Goal: Task Accomplishment & Management: Manage account settings

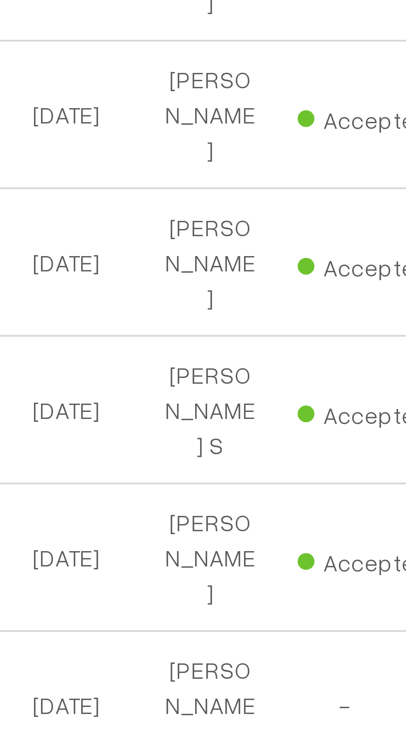
scroll to position [1826, 0]
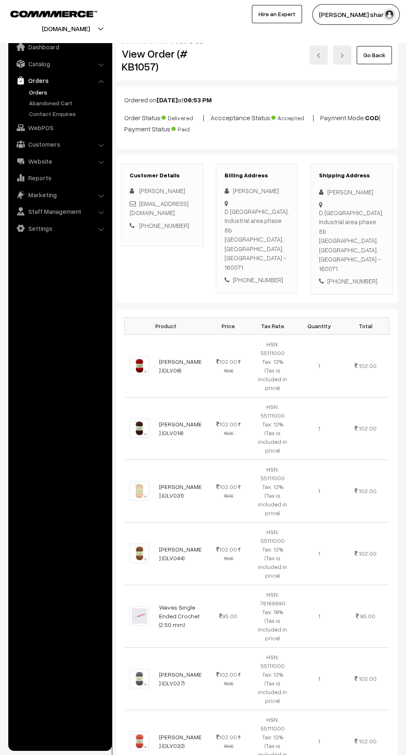
click at [380, 60] on link "Go Back" at bounding box center [374, 55] width 35 height 18
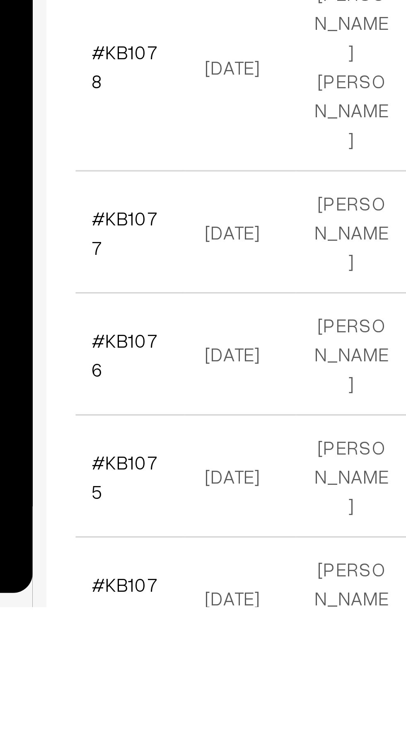
scroll to position [1840, 0]
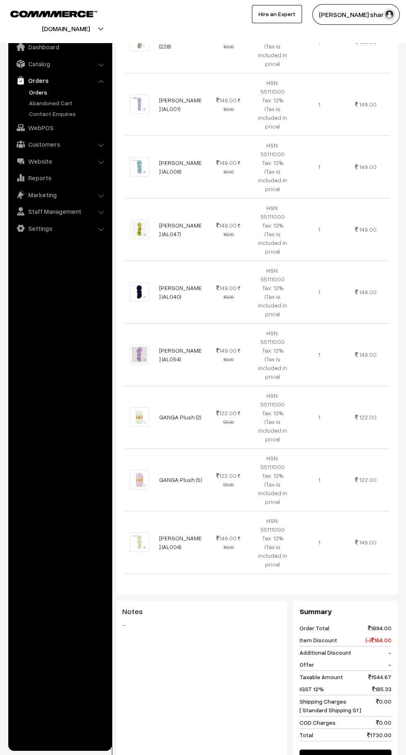
scroll to position [745, 0]
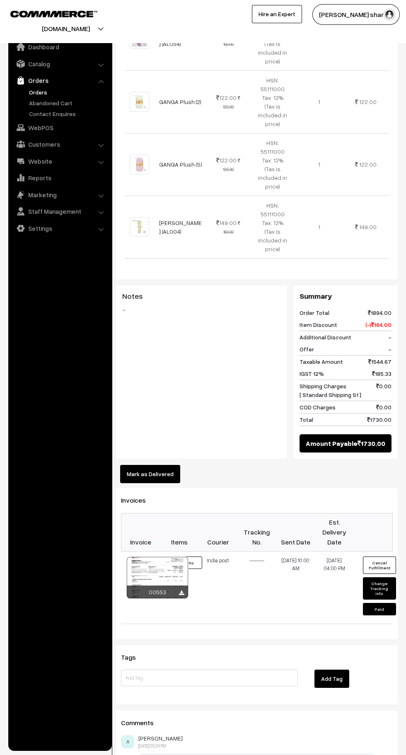
click at [160, 465] on button "Mark as Delivered" at bounding box center [150, 474] width 60 height 18
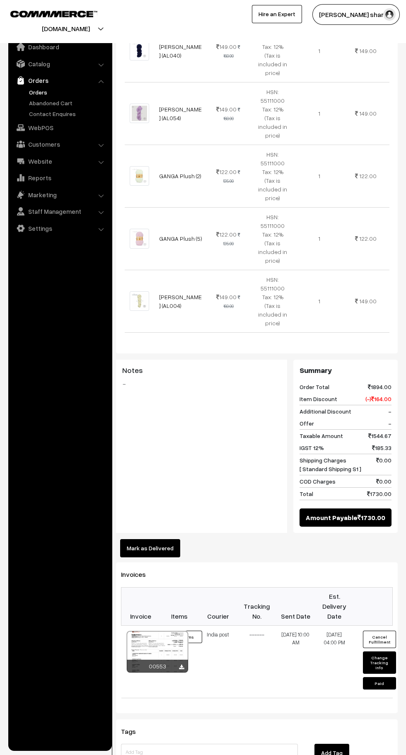
scroll to position [682, 0]
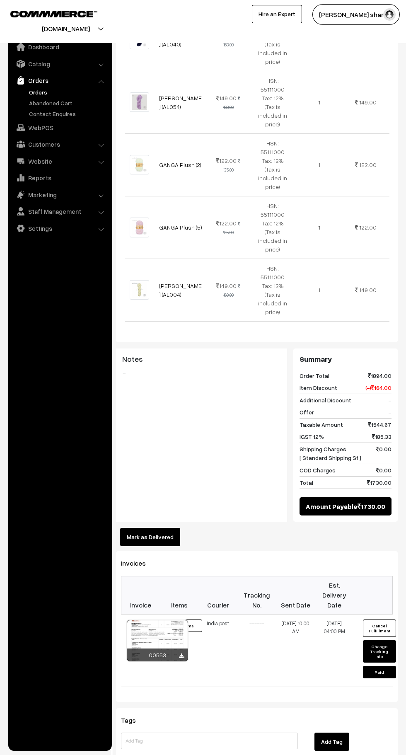
click at [165, 528] on button "Mark as Delivered" at bounding box center [150, 537] width 60 height 18
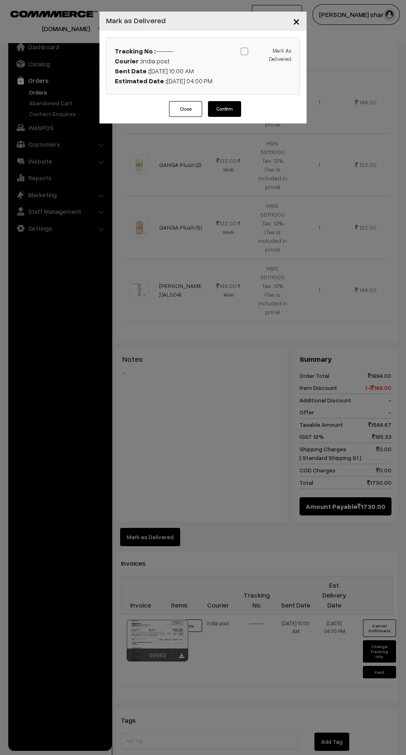
click at [225, 109] on button "Confirm" at bounding box center [224, 109] width 33 height 16
click at [246, 55] on span at bounding box center [244, 51] width 7 height 7
click at [262, 53] on input "Mark As Delivered" at bounding box center [264, 49] width 5 height 5
checkbox input "true"
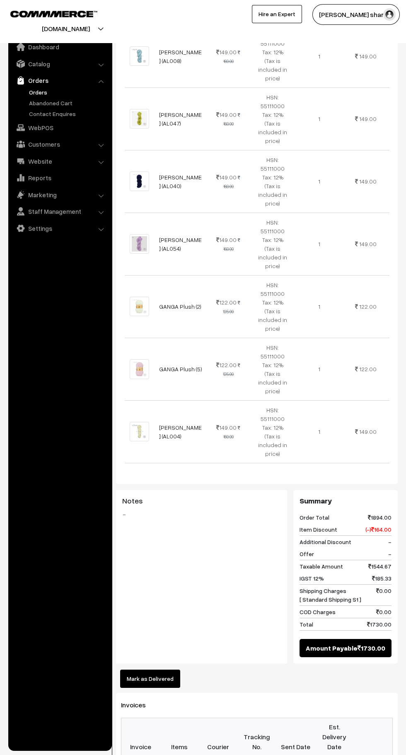
scroll to position [556, 0]
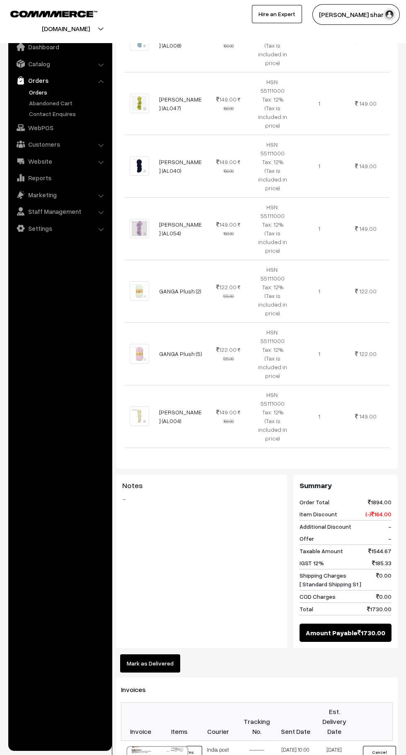
click at [160, 654] on button "Mark as Delivered" at bounding box center [150, 663] width 60 height 18
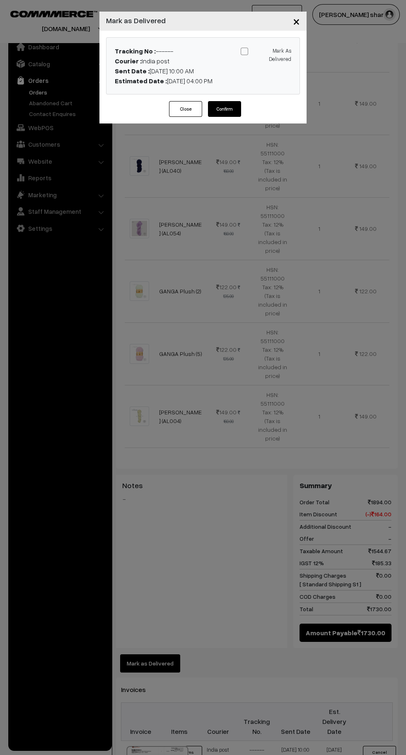
click at [244, 53] on span at bounding box center [244, 51] width 7 height 7
click at [262, 53] on input "Mark As Delivered" at bounding box center [264, 49] width 5 height 5
checkbox input "true"
click at [226, 109] on button "Confirm" at bounding box center [224, 109] width 33 height 16
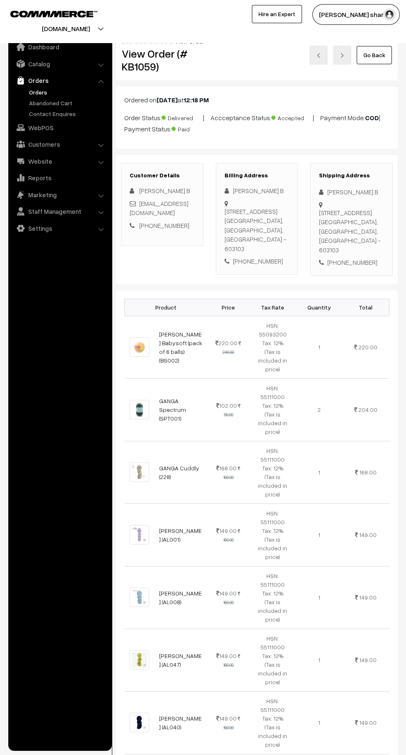
click at [375, 58] on link "Go Back" at bounding box center [374, 55] width 35 height 18
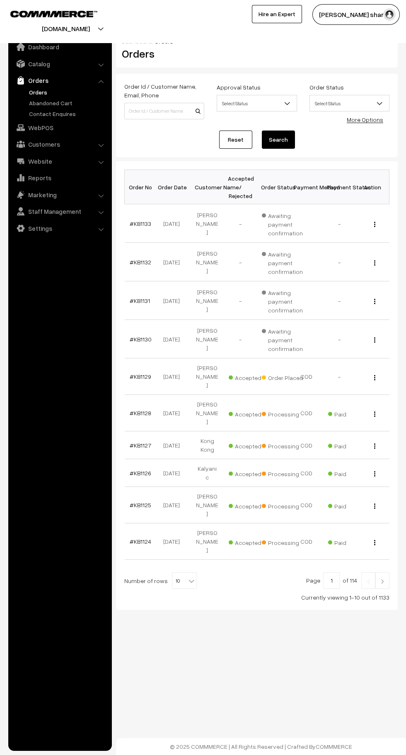
click at [187, 576] on b at bounding box center [191, 580] width 8 height 8
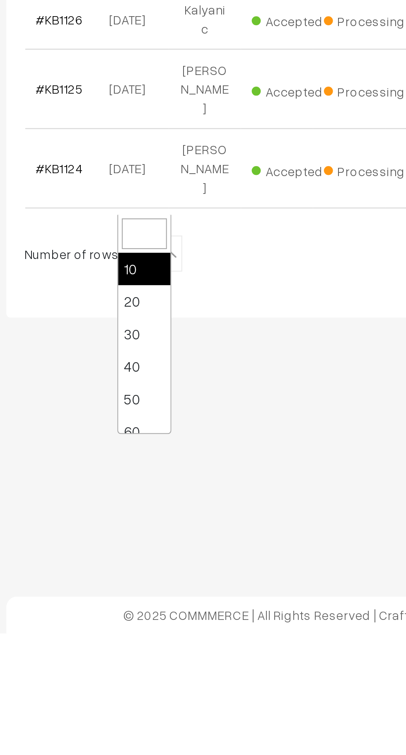
scroll to position [66, 0]
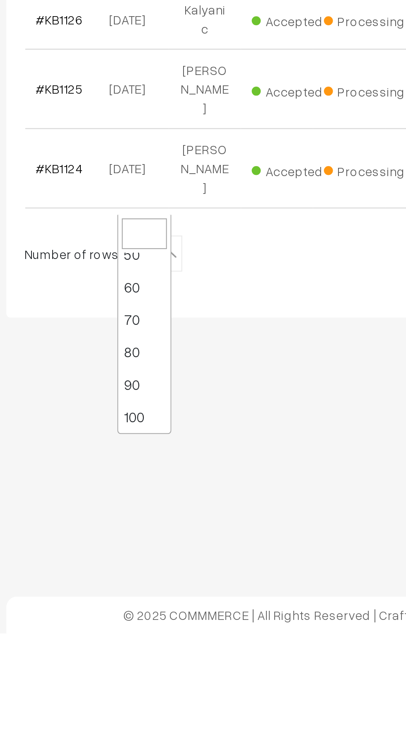
select select "100"
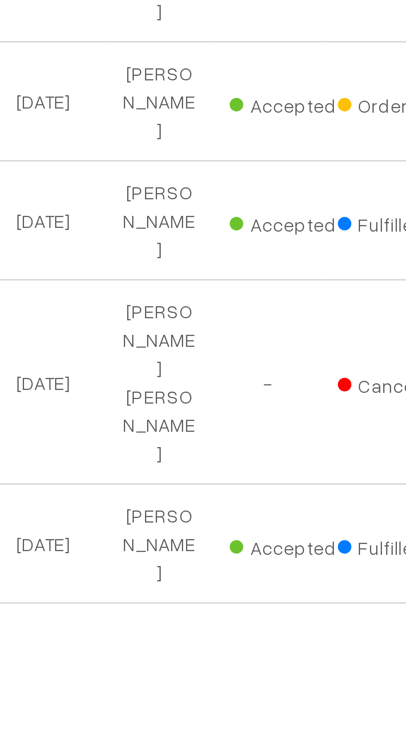
scroll to position [188, 0]
click at [174, 715] on td "[DATE]" at bounding box center [173, 733] width 33 height 36
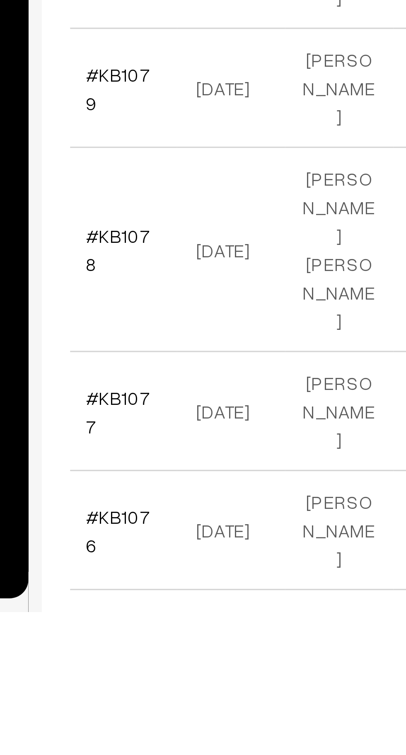
scroll to position [1789, 0]
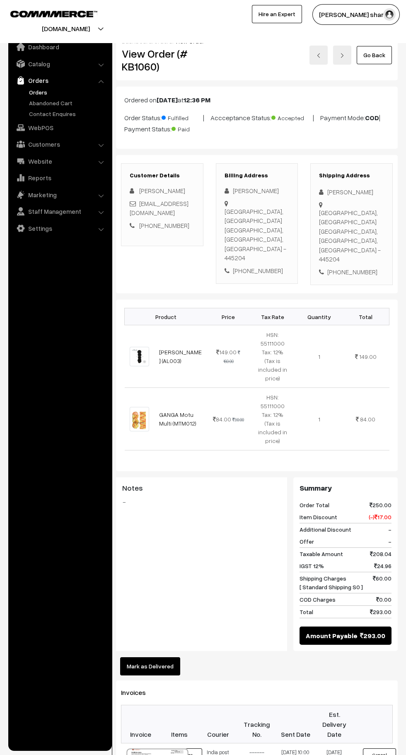
click at [150, 657] on button "Mark as Delivered" at bounding box center [150, 666] width 60 height 18
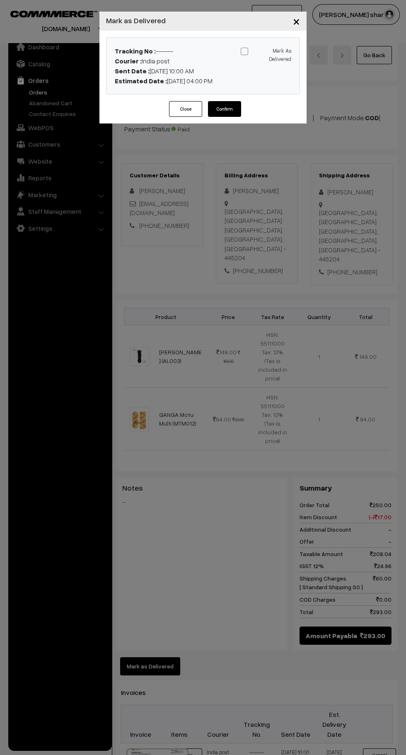
click at [246, 54] on span at bounding box center [244, 51] width 7 height 7
click at [262, 53] on input "Mark As Delivered" at bounding box center [264, 49] width 5 height 5
checkbox input "true"
click at [232, 116] on button "Confirm" at bounding box center [224, 109] width 33 height 16
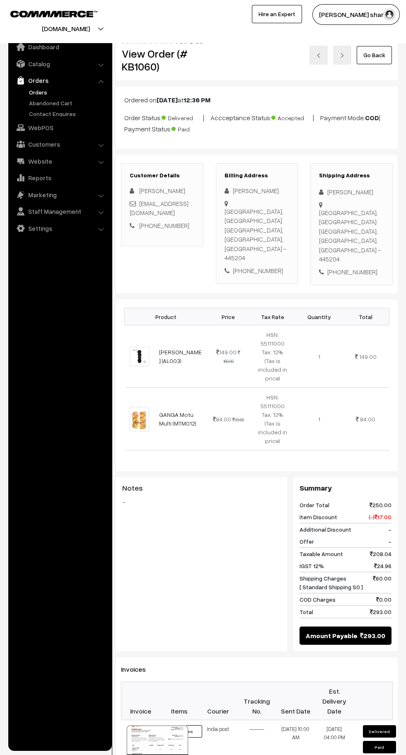
click at [374, 55] on link "Go Back" at bounding box center [374, 55] width 35 height 18
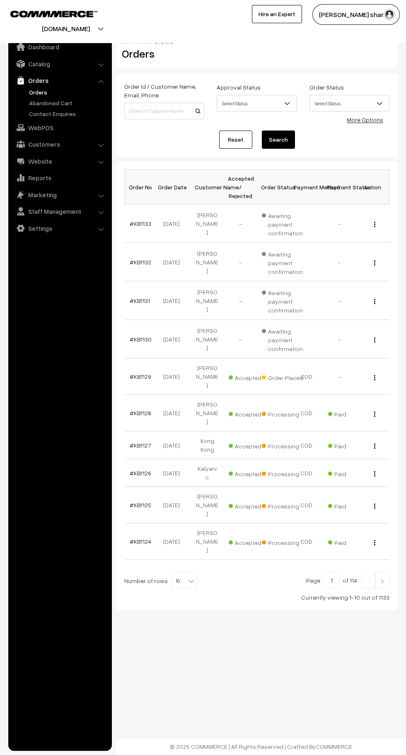
click at [189, 576] on b at bounding box center [191, 580] width 8 height 8
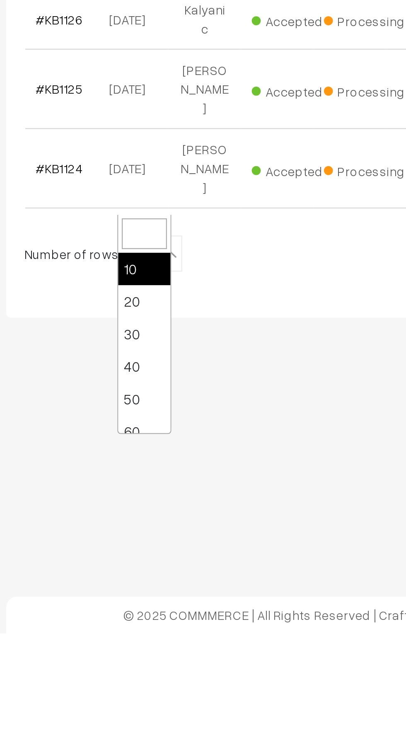
scroll to position [66, 0]
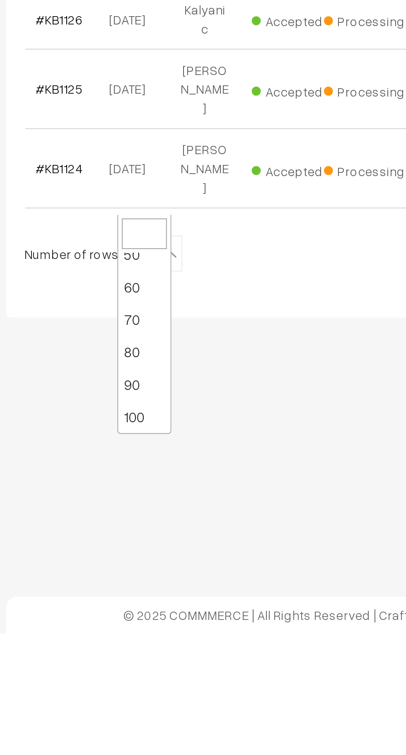
select select "100"
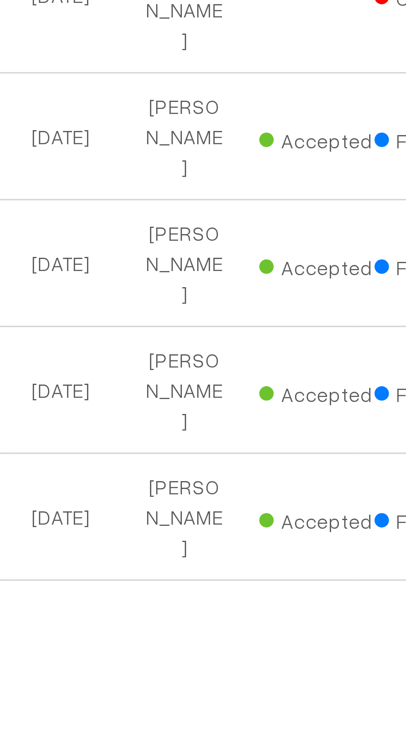
scroll to position [1510, 0]
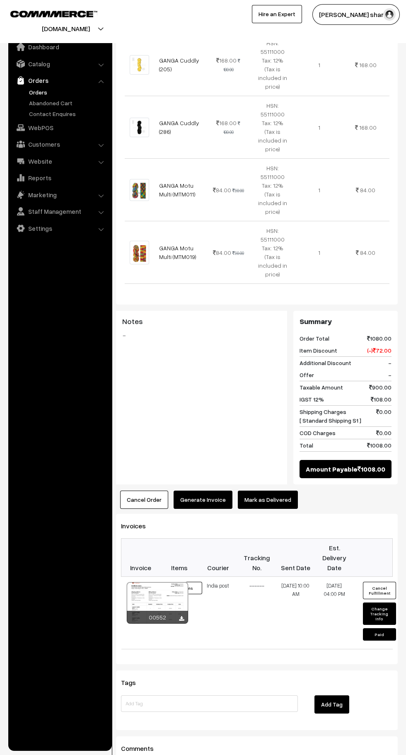
scroll to position [521, 0]
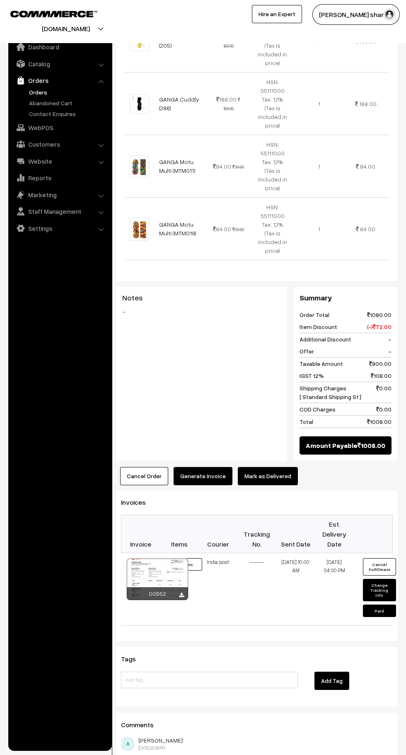
click at [263, 467] on button "Mark as Delivered" at bounding box center [268, 476] width 60 height 18
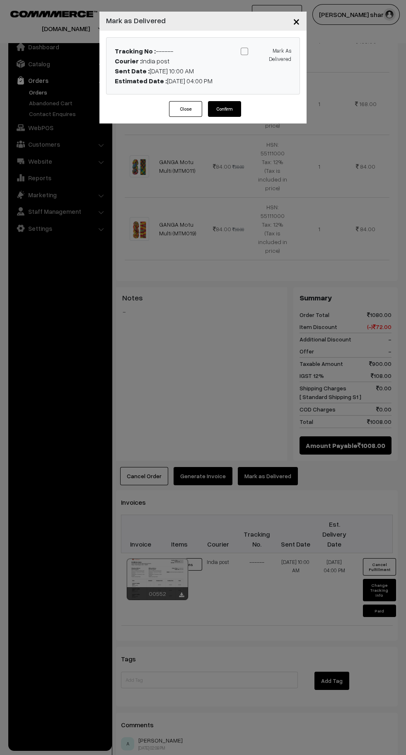
click at [247, 53] on span at bounding box center [244, 51] width 7 height 7
click at [262, 53] on input "Mark As Delivered" at bounding box center [264, 49] width 5 height 5
checkbox input "true"
click at [225, 109] on button "Confirm" at bounding box center [224, 109] width 33 height 16
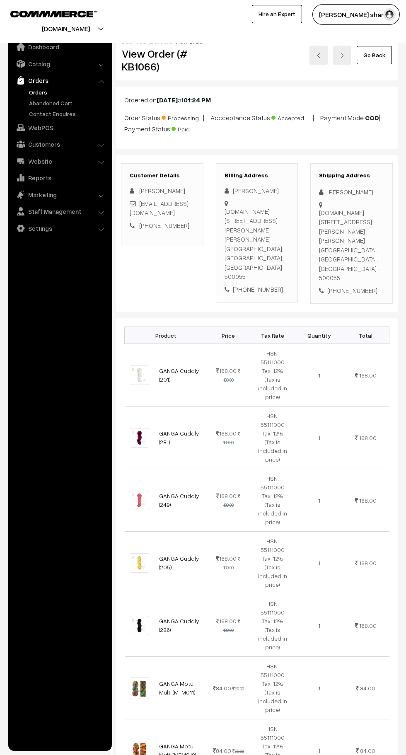
click at [371, 58] on link "Go Back" at bounding box center [374, 55] width 35 height 18
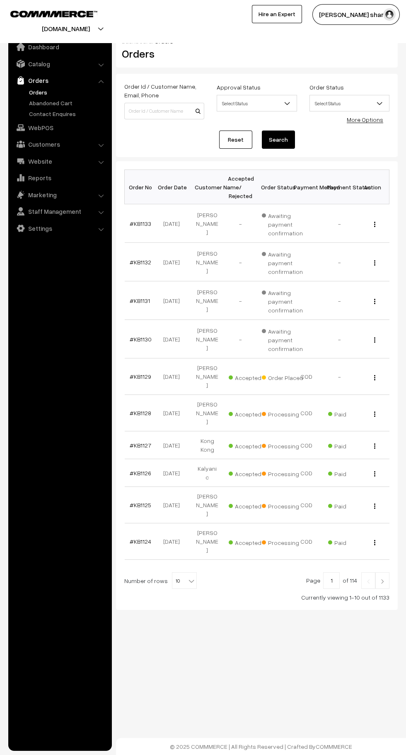
click at [173, 572] on span "10" at bounding box center [184, 580] width 24 height 17
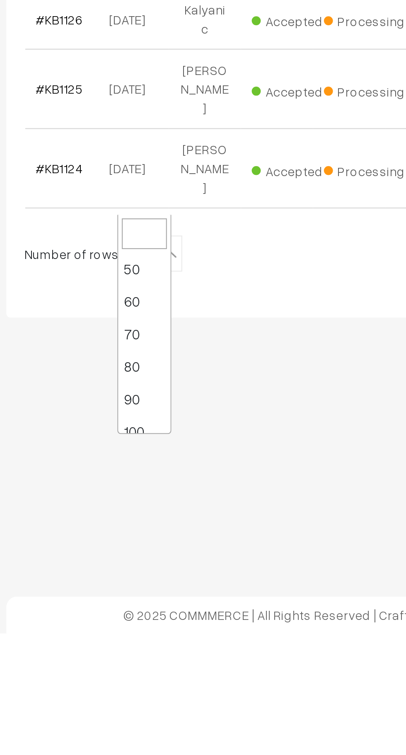
scroll to position [66, 0]
select select "100"
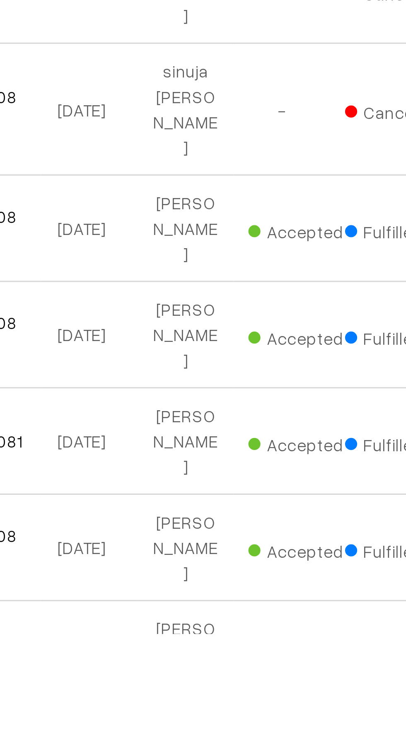
scroll to position [1517, 0]
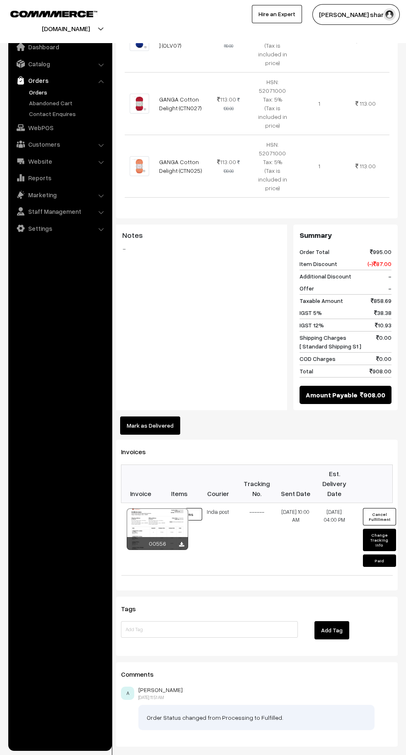
scroll to position [461, 0]
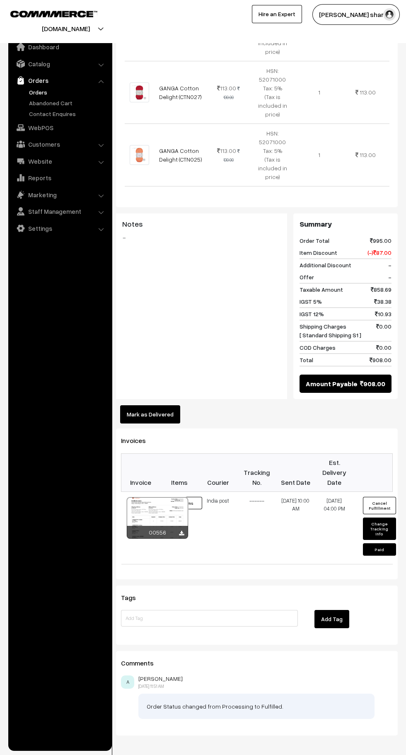
click at [163, 405] on button "Mark as Delivered" at bounding box center [150, 414] width 60 height 18
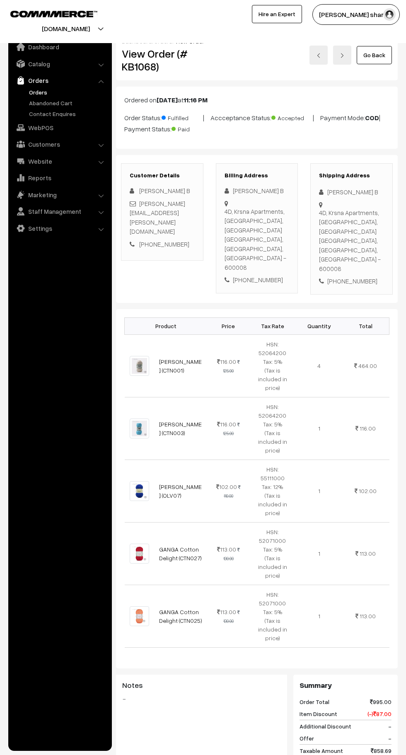
scroll to position [461, 0]
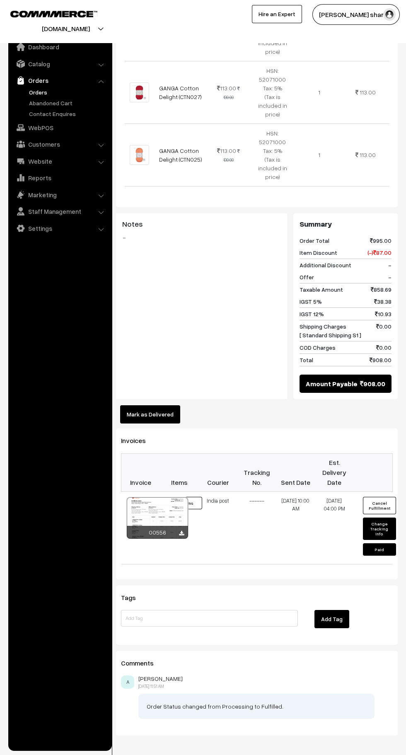
click at [157, 405] on button "Mark as Delivered" at bounding box center [150, 414] width 60 height 18
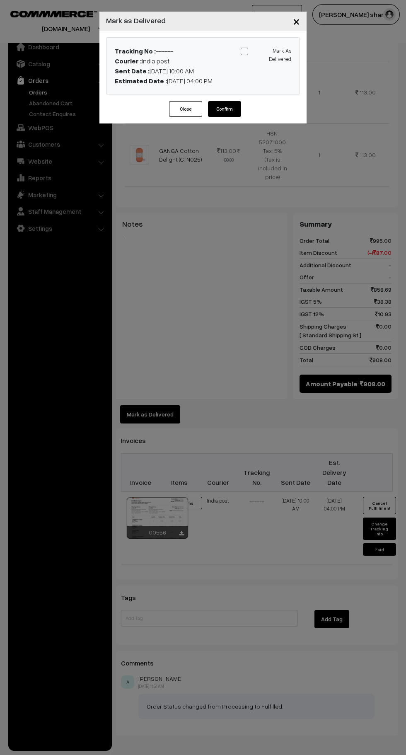
click at [244, 51] on span at bounding box center [244, 51] width 7 height 7
click at [262, 51] on input "Mark As Delivered" at bounding box center [264, 49] width 5 height 5
checkbox input "true"
click at [236, 112] on button "Confirm" at bounding box center [224, 109] width 33 height 16
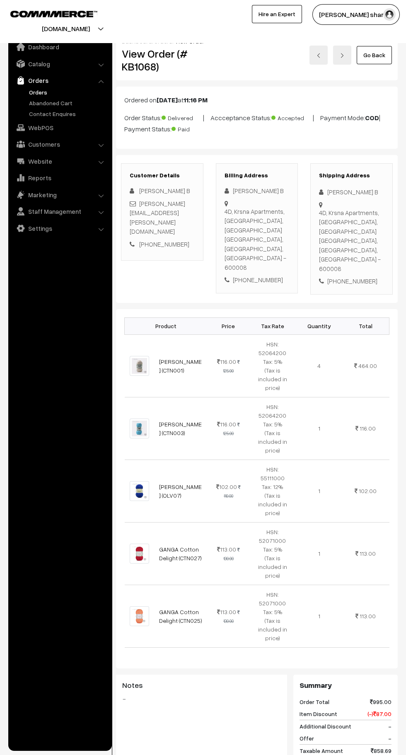
click at [376, 58] on link "Go Back" at bounding box center [374, 55] width 35 height 18
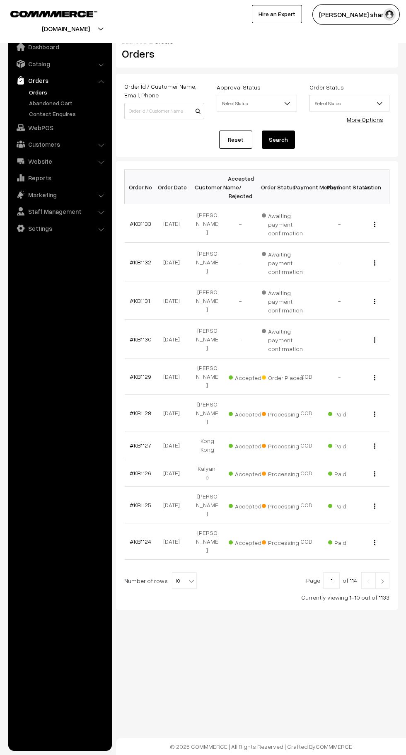
click at [187, 576] on b at bounding box center [191, 580] width 8 height 8
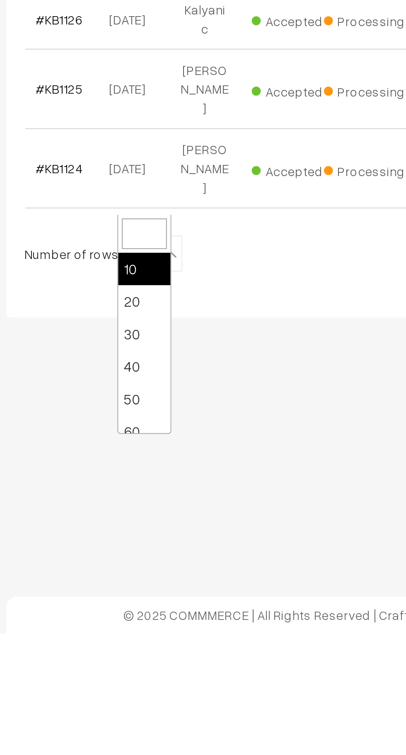
scroll to position [66, 0]
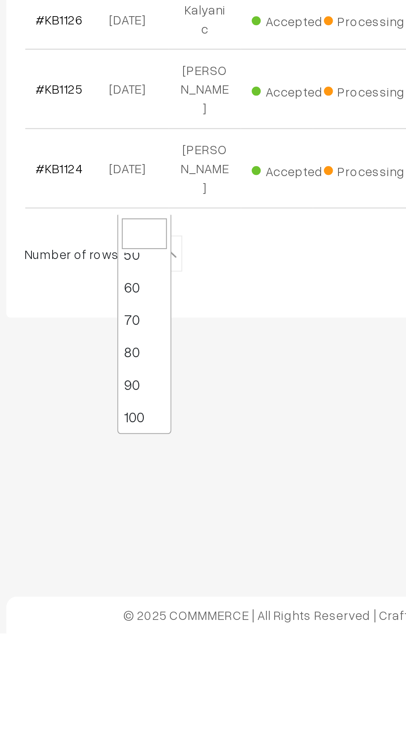
select select "100"
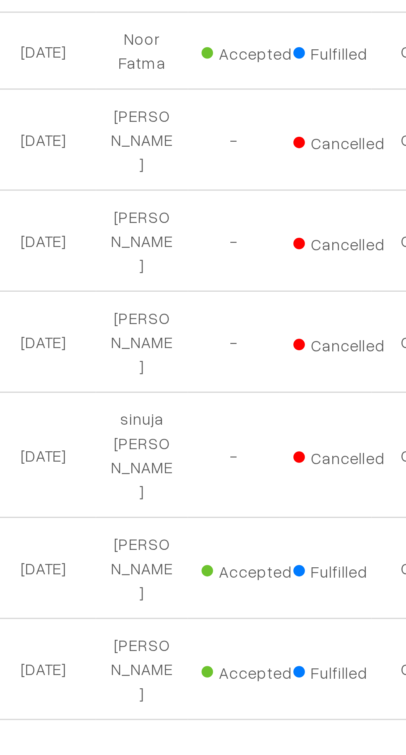
scroll to position [1454, 0]
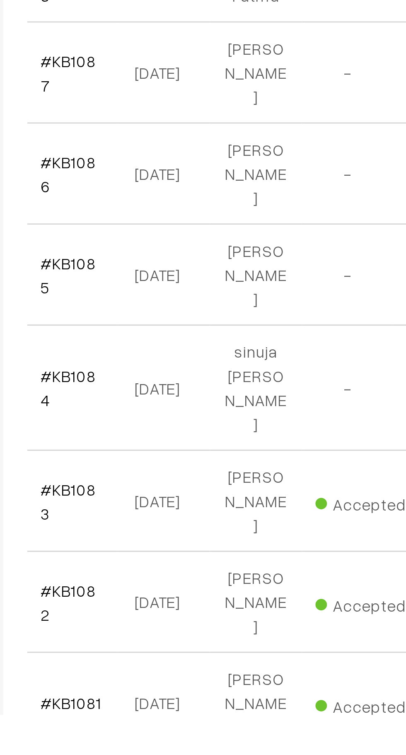
scroll to position [1492, 0]
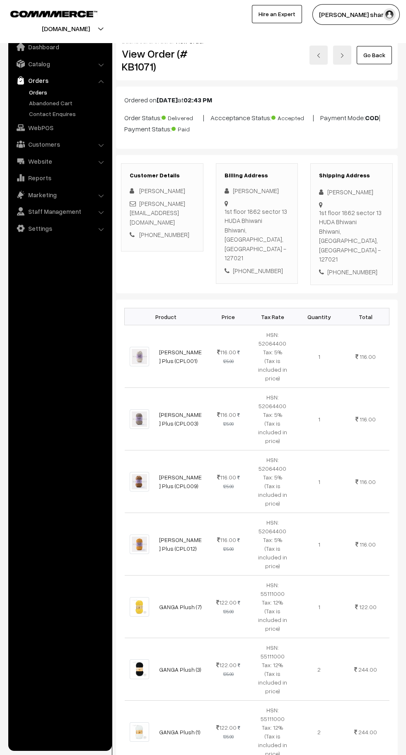
click at [381, 63] on link "Go Back" at bounding box center [374, 55] width 35 height 18
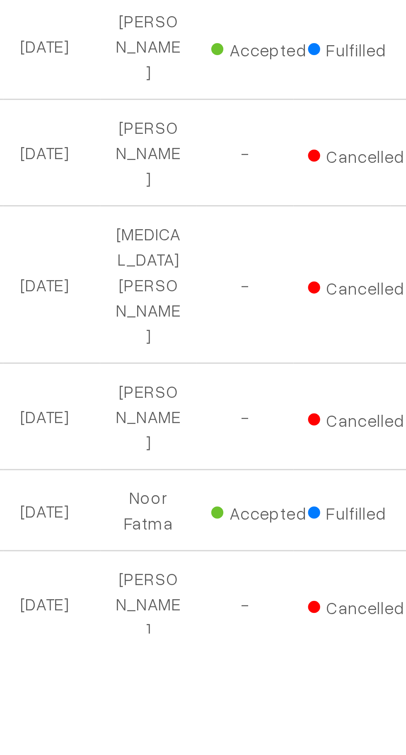
scroll to position [1235, 0]
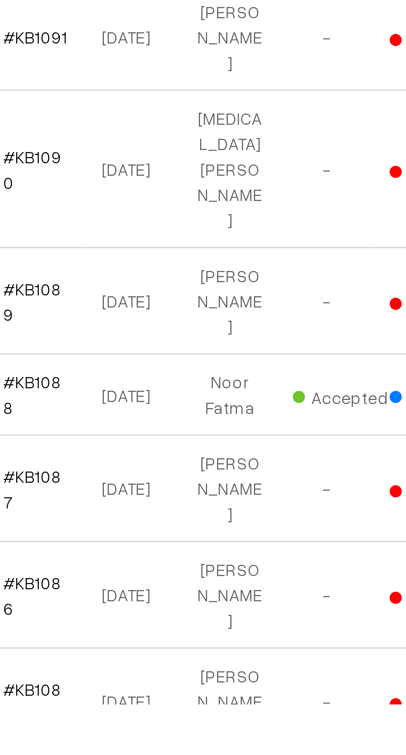
scroll to position [1338, 0]
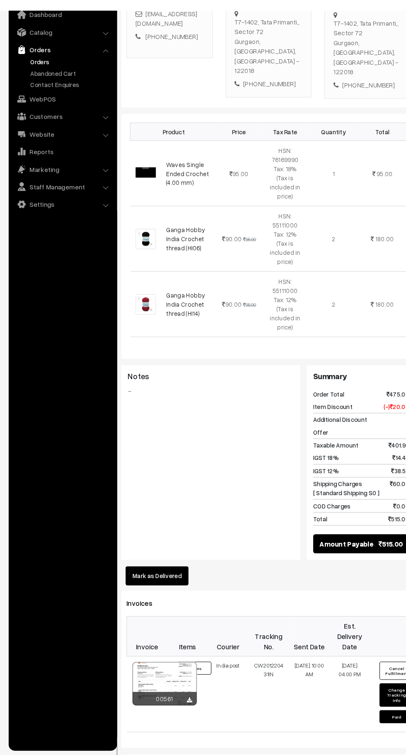
scroll to position [160, 0]
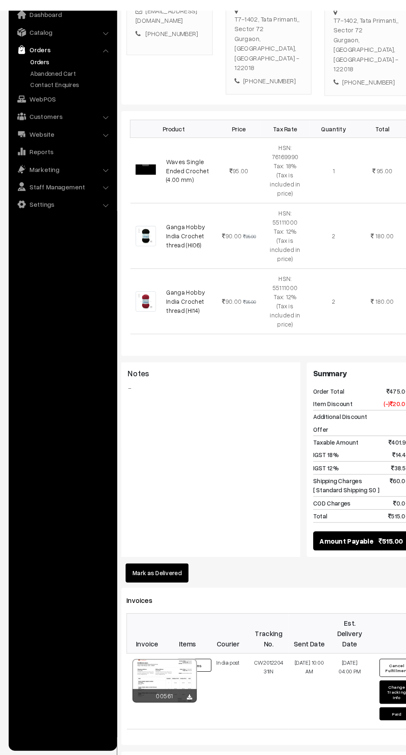
click at [157, 572] on button "Mark as Delivered" at bounding box center [150, 581] width 60 height 18
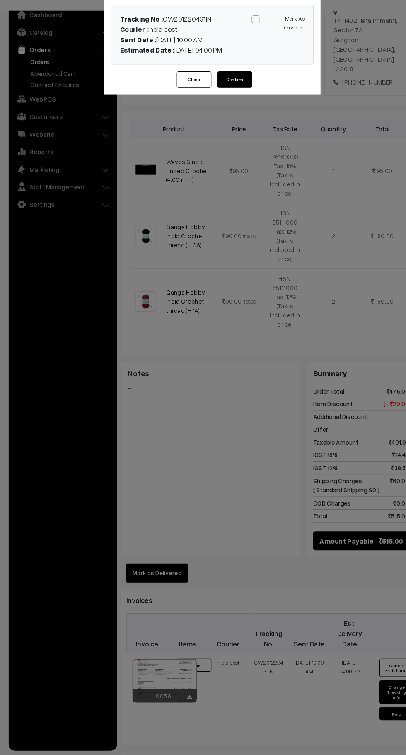
click at [242, 53] on span at bounding box center [244, 51] width 7 height 7
click at [262, 53] on input "Mark As Delivered" at bounding box center [264, 49] width 5 height 5
checkbox input "true"
click at [224, 109] on button "Confirm" at bounding box center [224, 109] width 33 height 16
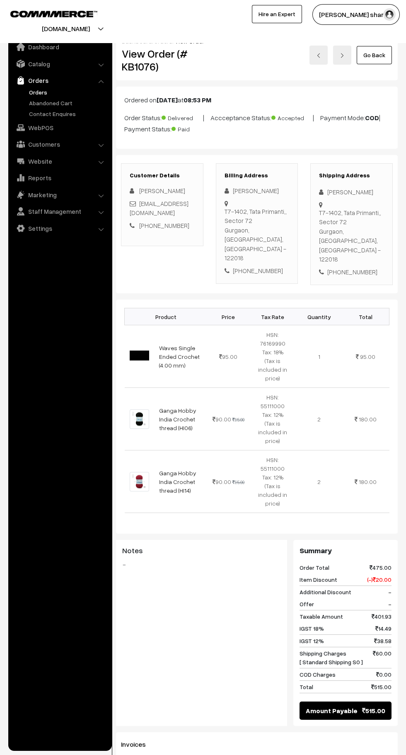
click at [372, 59] on link "Go Back" at bounding box center [374, 55] width 35 height 18
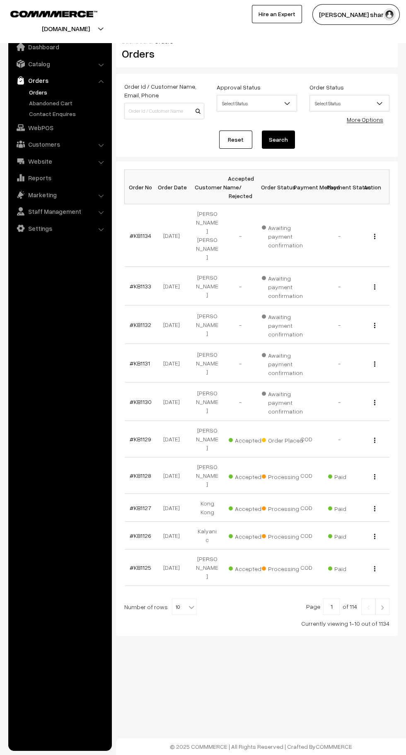
click at [187, 603] on b at bounding box center [191, 607] width 8 height 8
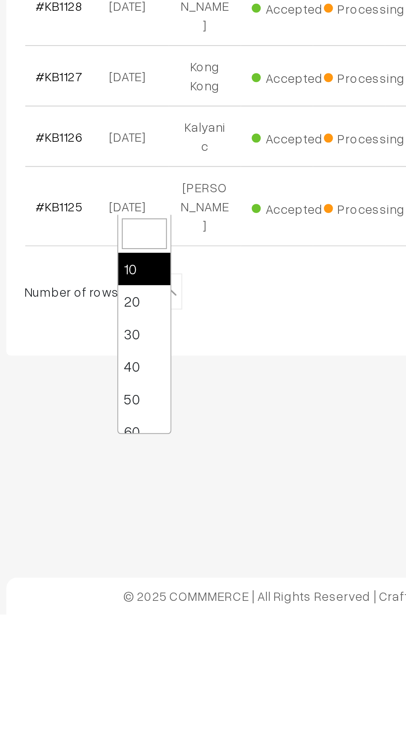
scroll to position [66, 0]
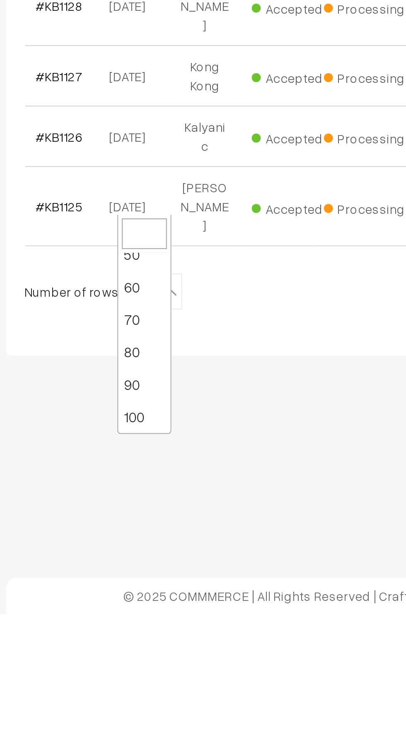
select select "100"
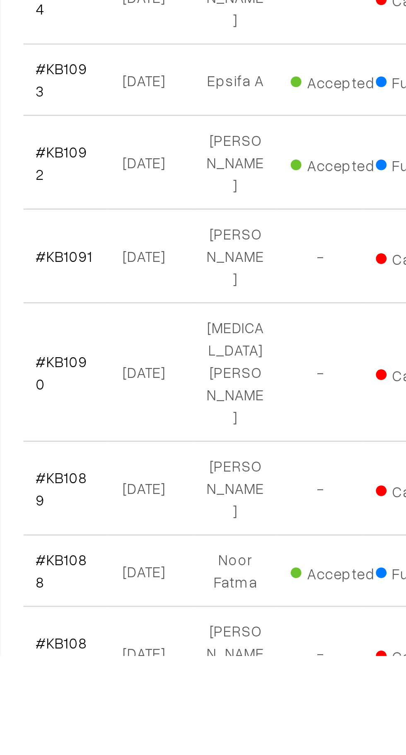
scroll to position [1287, 0]
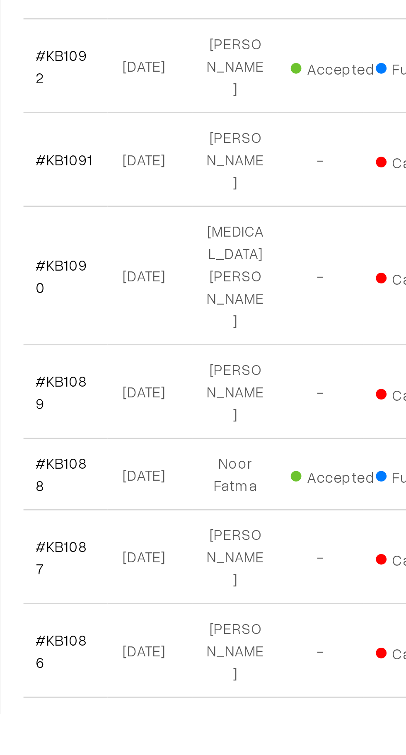
scroll to position [1388, 0]
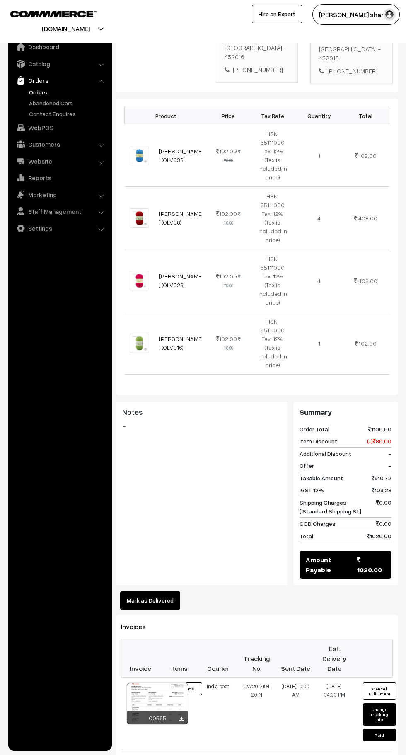
scroll to position [222, 0]
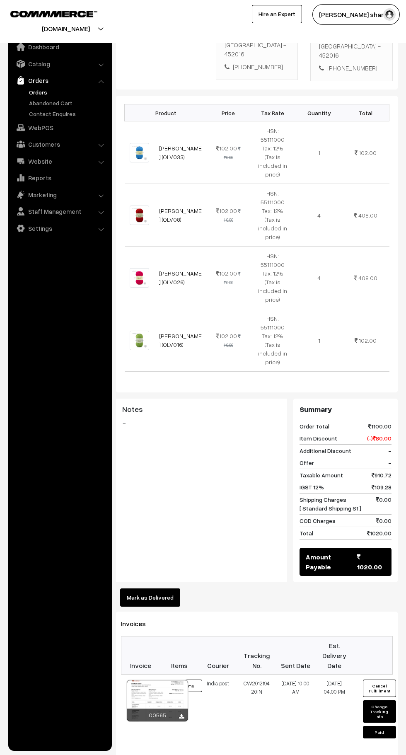
click at [154, 588] on button "Mark as Delivered" at bounding box center [150, 597] width 60 height 18
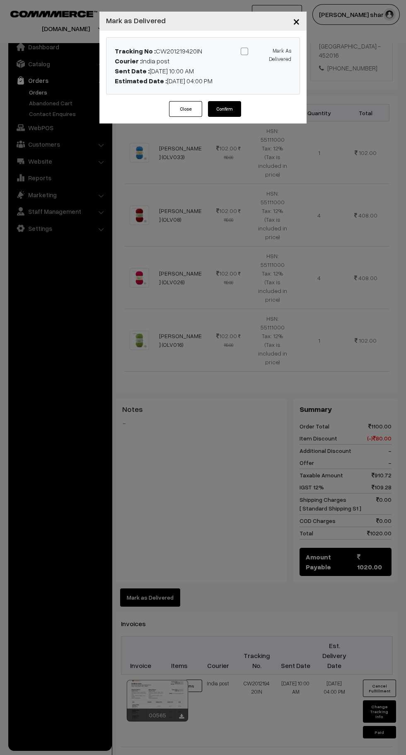
click at [262, 51] on input "Mark As Delivered" at bounding box center [264, 49] width 5 height 5
checkbox input "true"
click at [225, 111] on button "Confirm" at bounding box center [224, 109] width 33 height 16
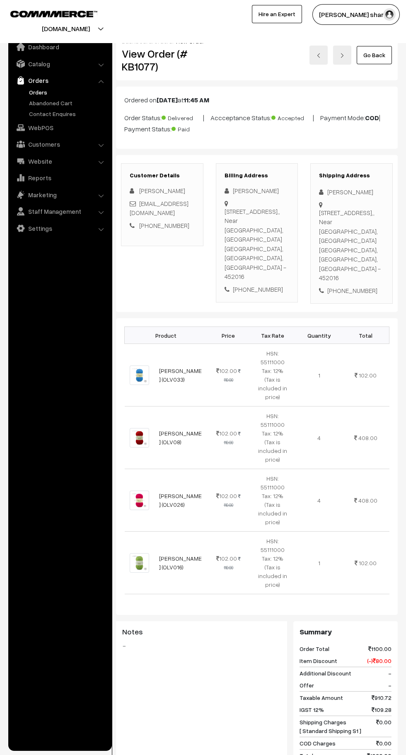
click at [369, 64] on link "Go Back" at bounding box center [374, 55] width 35 height 18
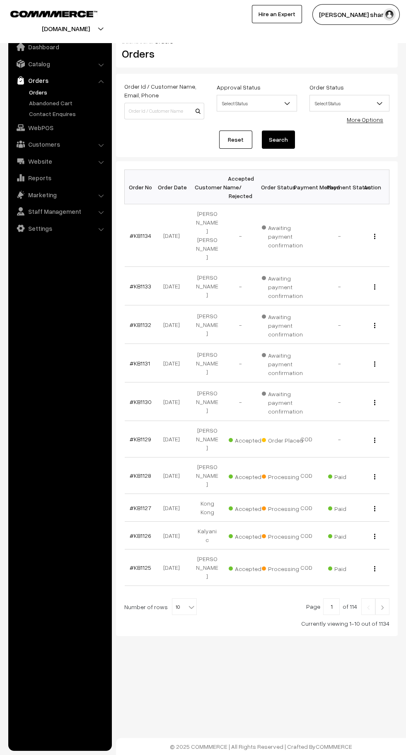
click at [187, 603] on b at bounding box center [191, 607] width 8 height 8
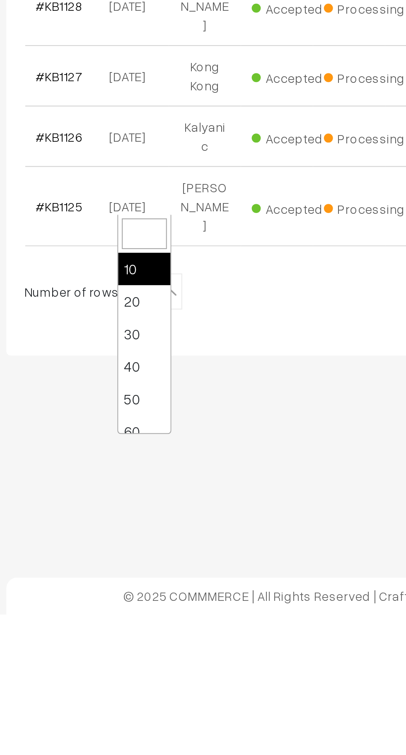
scroll to position [66, 0]
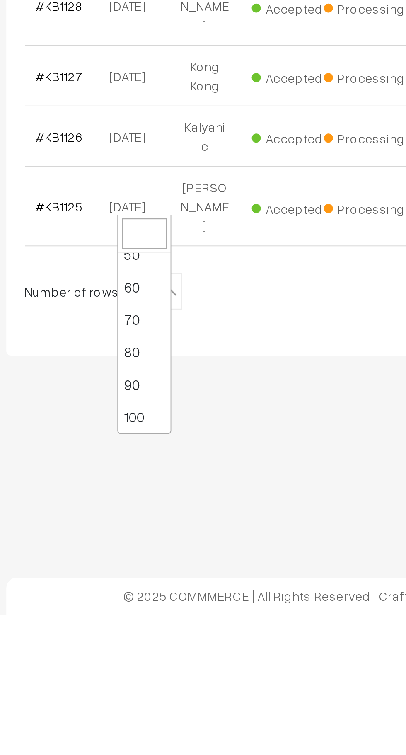
select select "100"
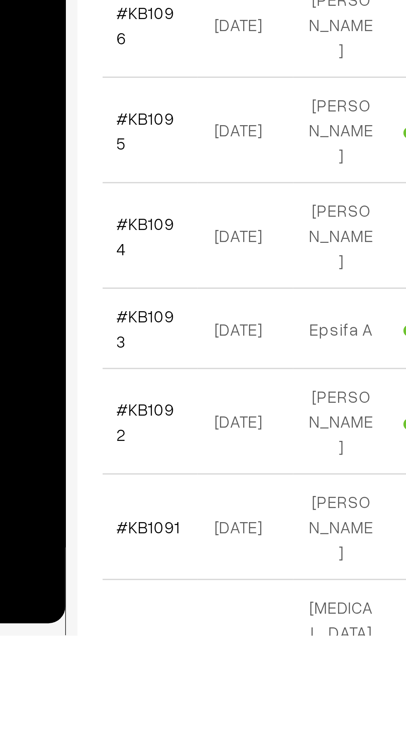
scroll to position [1170, 0]
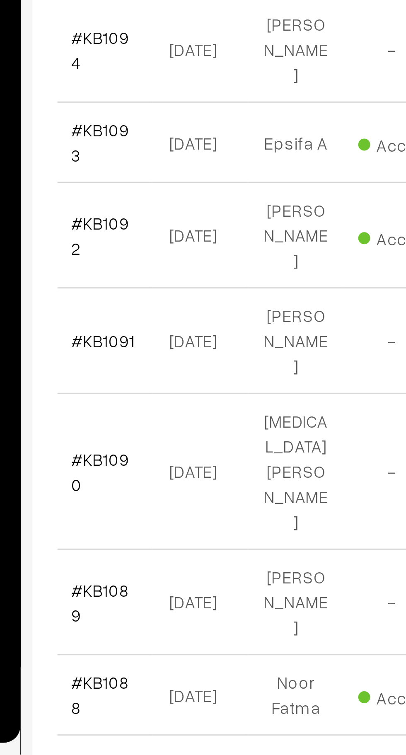
scroll to position [1273, 0]
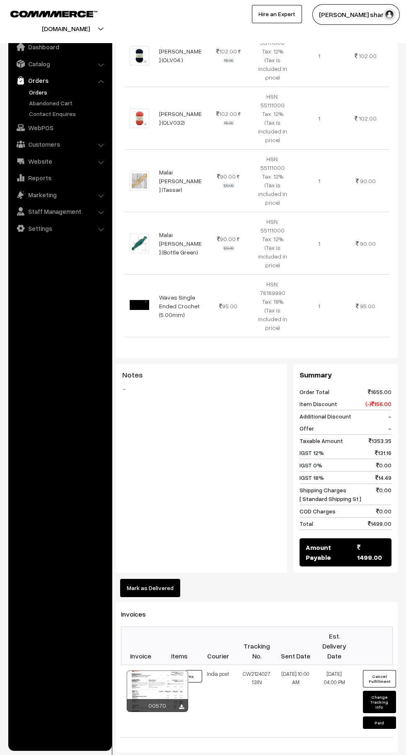
scroll to position [1007, 0]
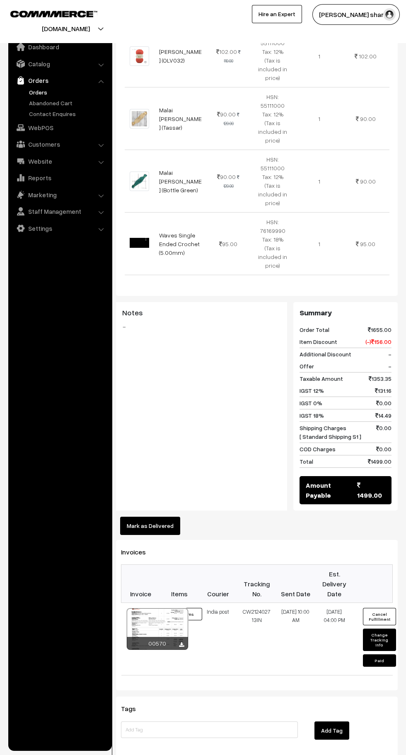
click at [155, 516] on button "Mark as Delivered" at bounding box center [150, 525] width 60 height 18
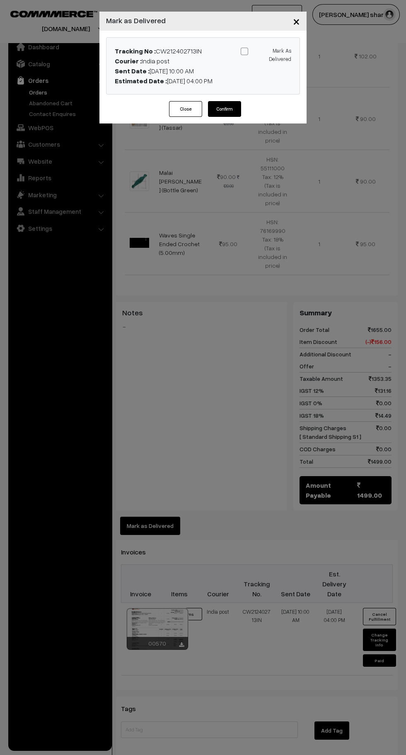
click at [244, 51] on span at bounding box center [244, 51] width 7 height 7
click at [262, 51] on input "Mark As Delivered" at bounding box center [264, 49] width 5 height 5
checkbox input "true"
click at [234, 113] on button "Confirm" at bounding box center [224, 109] width 33 height 16
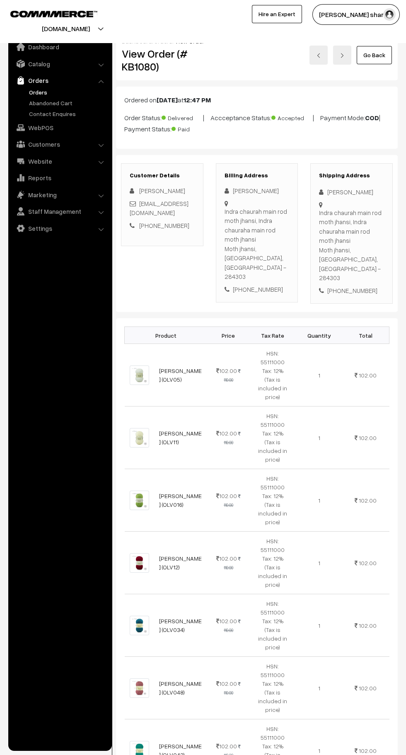
click at [379, 55] on link "Go Back" at bounding box center [374, 55] width 35 height 18
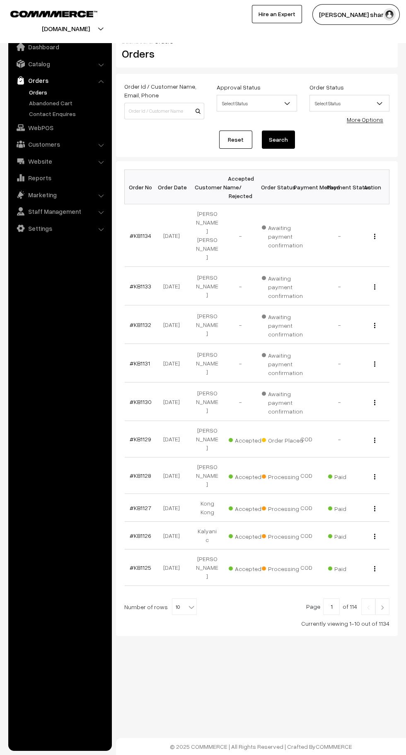
click at [187, 603] on b at bounding box center [191, 607] width 8 height 8
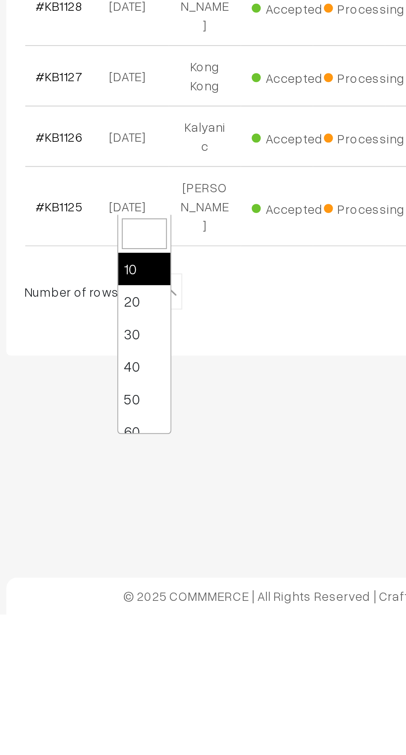
scroll to position [66, 0]
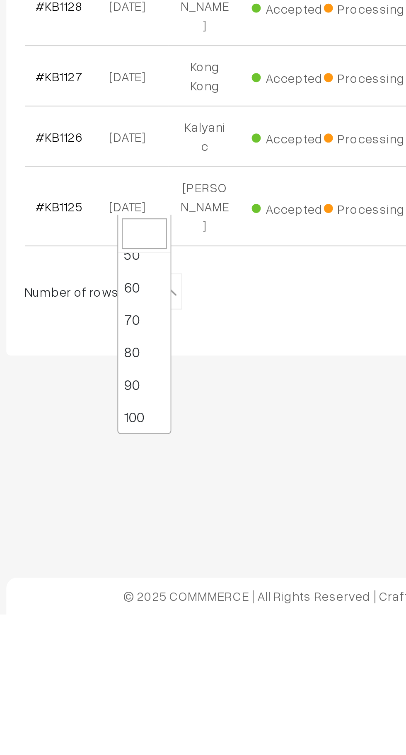
select select "100"
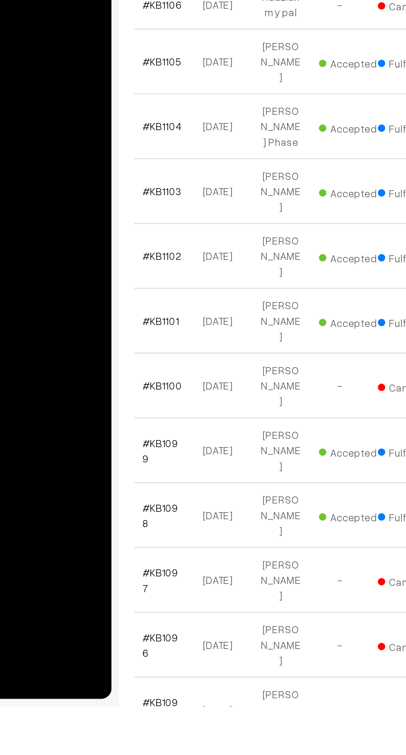
scroll to position [997, 0]
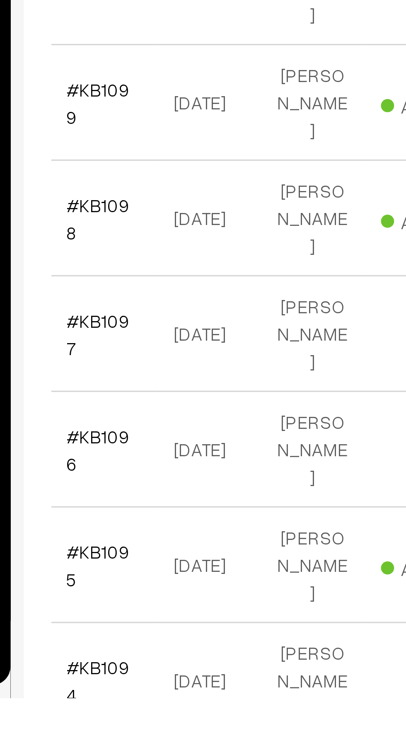
scroll to position [1079, 0]
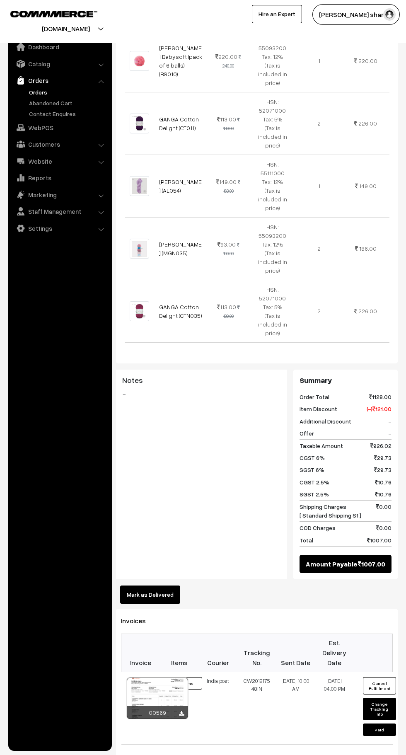
scroll to position [466, 0]
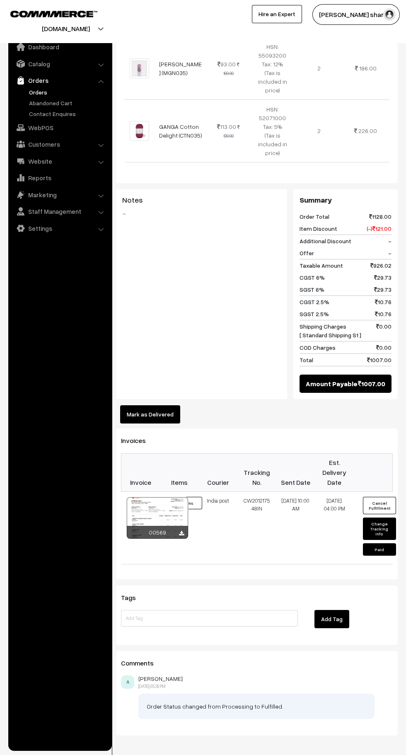
click at [152, 405] on button "Mark as Delivered" at bounding box center [150, 414] width 60 height 18
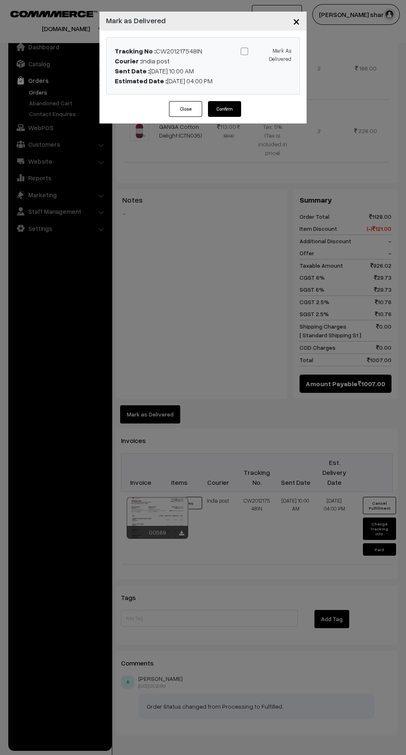
click at [244, 51] on span at bounding box center [244, 51] width 7 height 7
click at [262, 51] on input "Mark As Delivered" at bounding box center [264, 49] width 5 height 5
checkbox input "true"
click at [225, 109] on button "Confirm" at bounding box center [224, 109] width 33 height 16
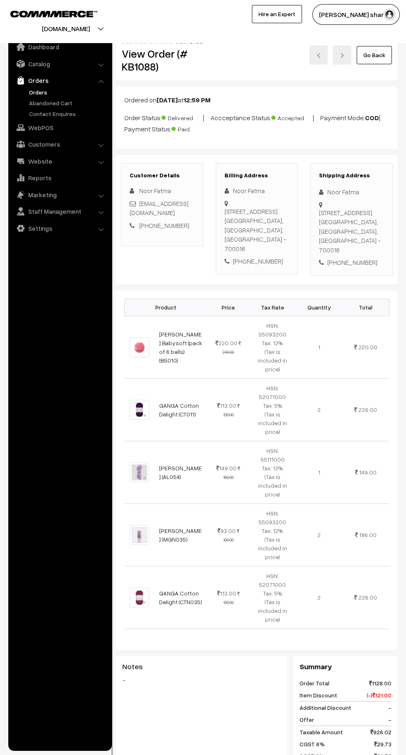
click at [382, 62] on link "Go Back" at bounding box center [374, 55] width 35 height 18
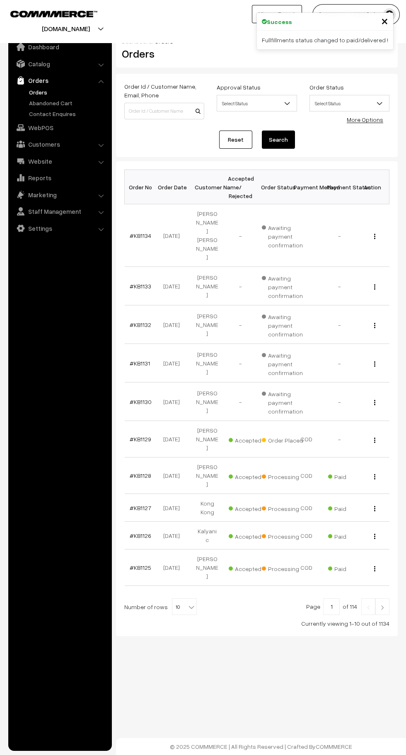
click at [188, 603] on b at bounding box center [191, 607] width 8 height 8
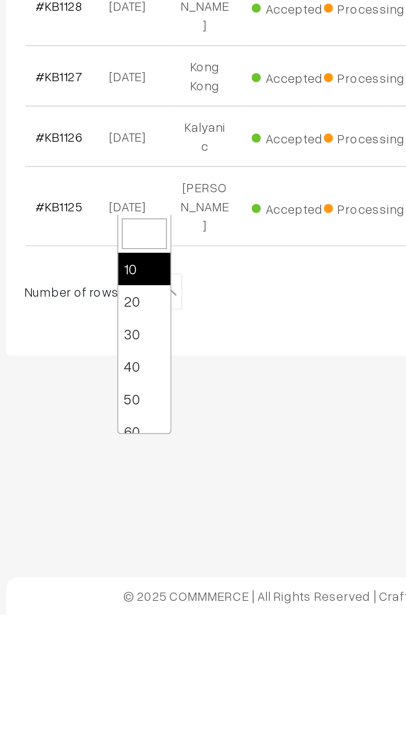
scroll to position [66, 0]
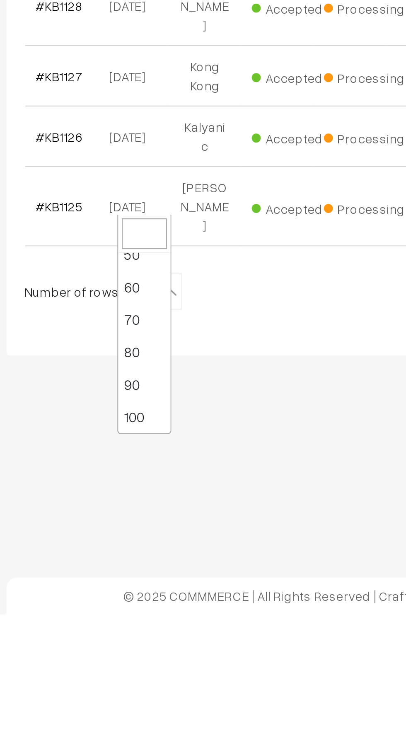
select select "100"
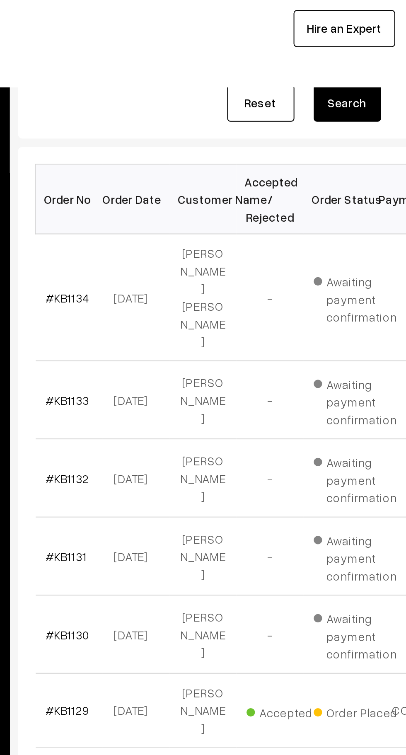
scroll to position [85, 0]
